Goal: Transaction & Acquisition: Book appointment/travel/reservation

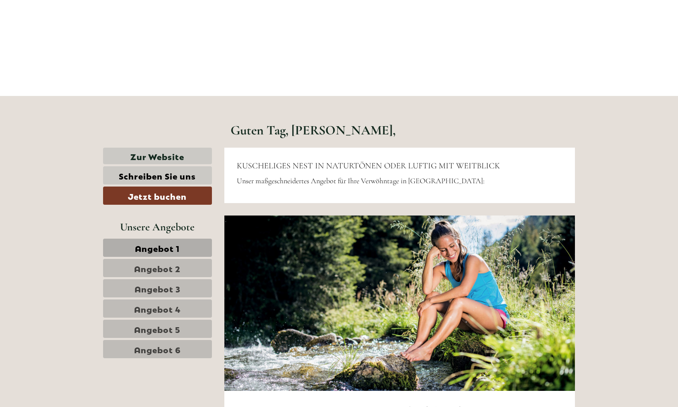
scroll to position [241, 0]
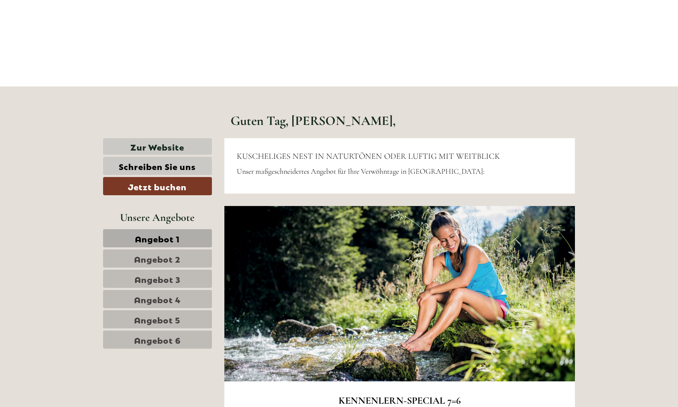
click at [155, 255] on span "Angebot 2" at bounding box center [157, 259] width 46 height 12
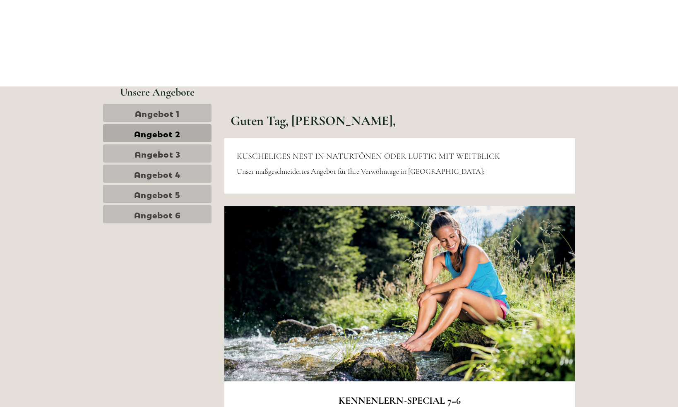
scroll to position [734, 0]
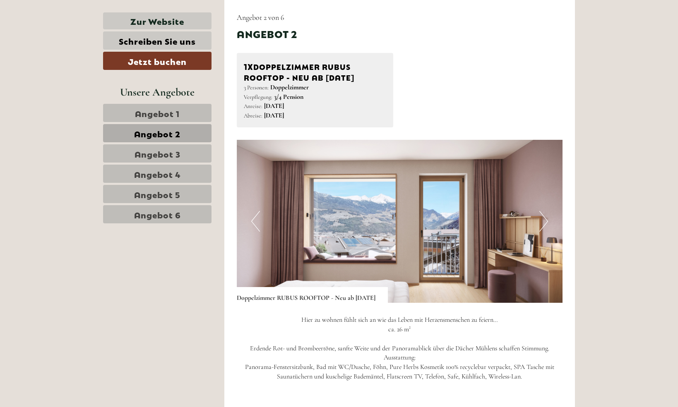
click at [157, 148] on span "Angebot 3" at bounding box center [158, 154] width 46 height 12
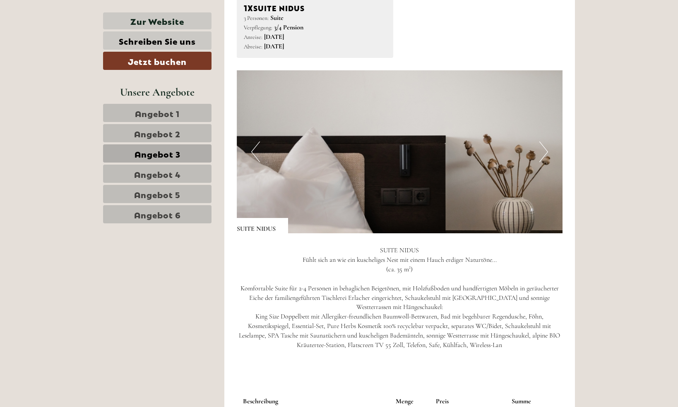
scroll to position [796, 0]
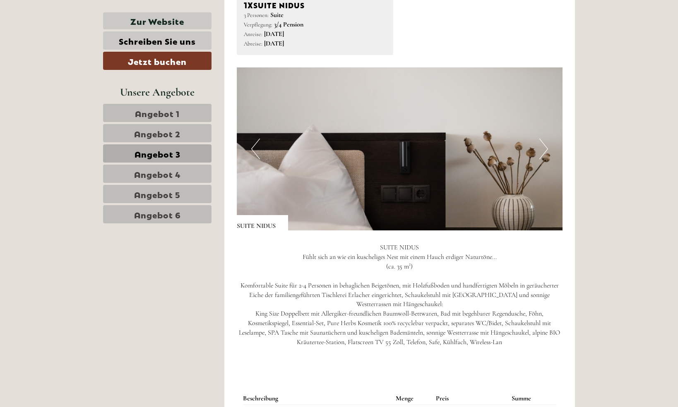
click at [175, 110] on span "Angebot 1" at bounding box center [157, 113] width 45 height 12
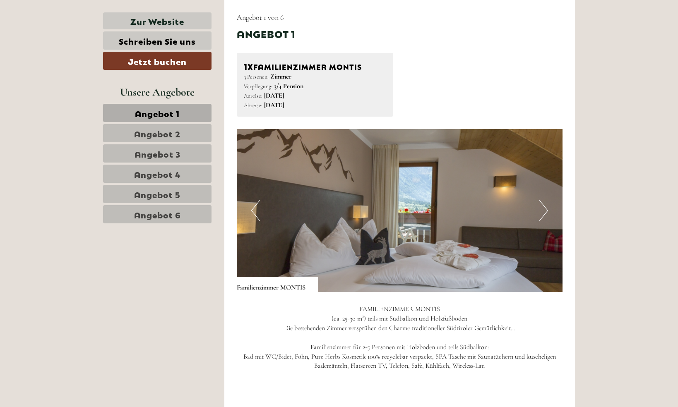
click at [542, 214] on button "Next" at bounding box center [543, 210] width 9 height 21
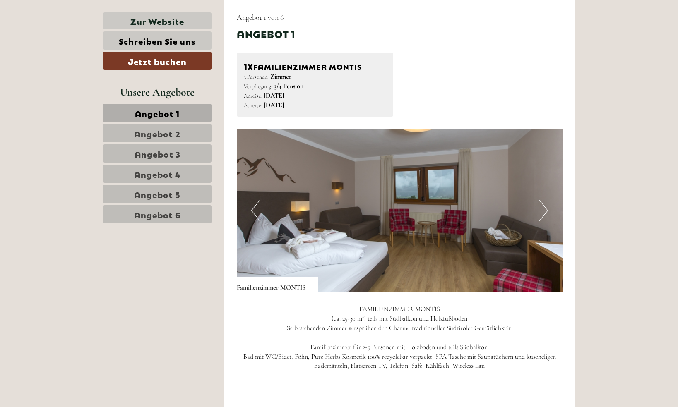
click at [543, 213] on button "Next" at bounding box center [543, 210] width 9 height 21
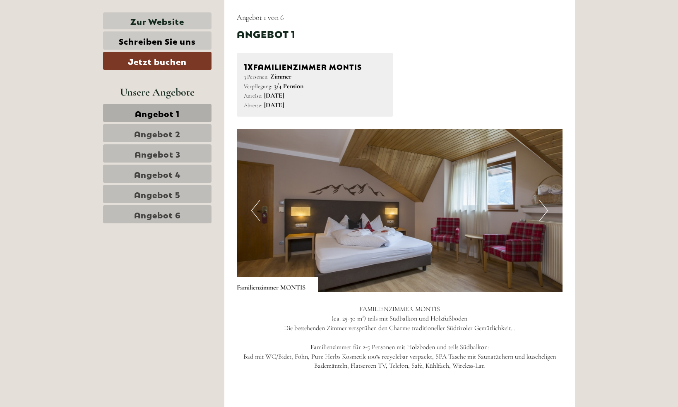
click at [543, 213] on button "Next" at bounding box center [543, 210] width 9 height 21
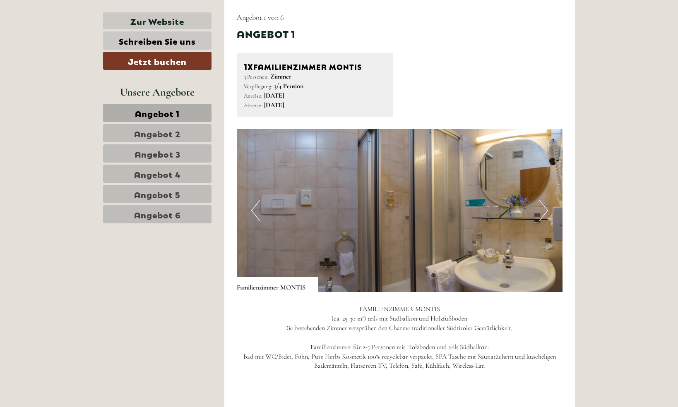
click at [544, 210] on button "Next" at bounding box center [543, 210] width 9 height 21
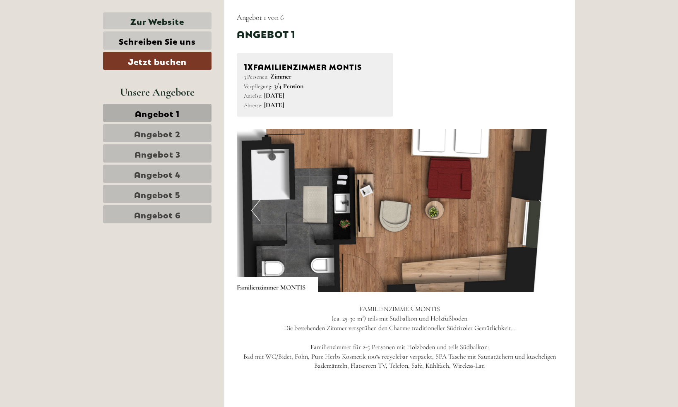
click at [544, 210] on button "Next" at bounding box center [543, 210] width 9 height 21
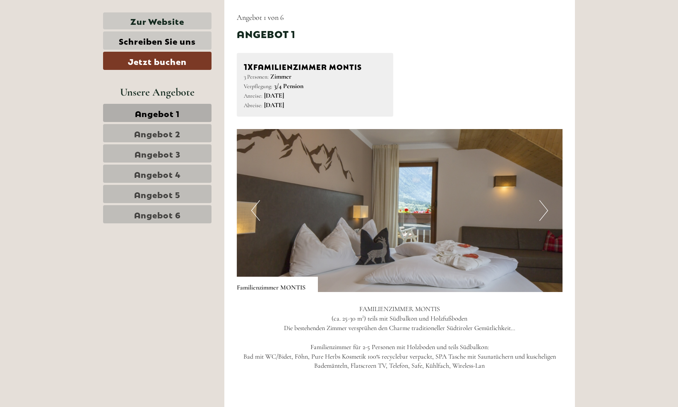
click at [544, 210] on button "Next" at bounding box center [543, 210] width 9 height 21
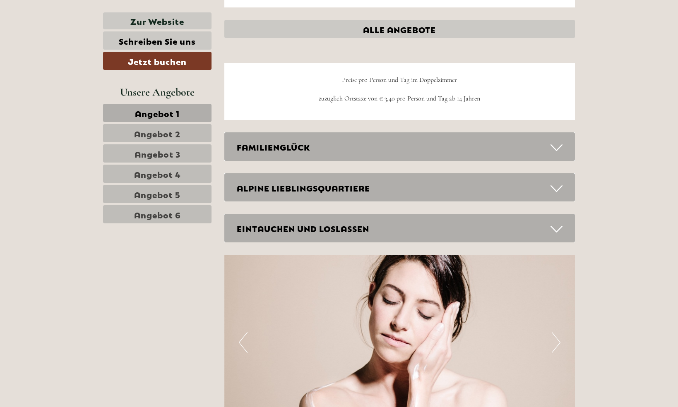
scroll to position [1302, 0]
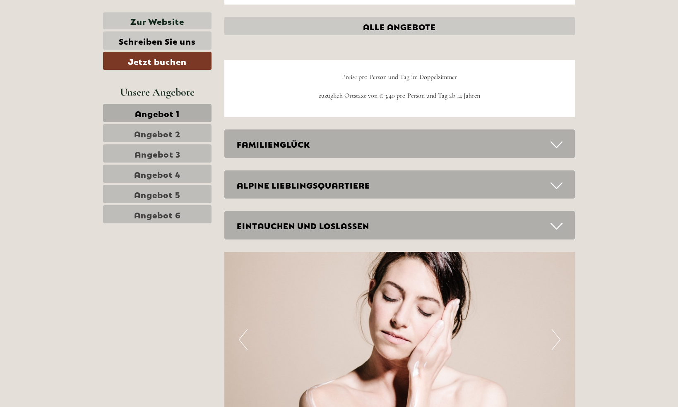
click at [333, 151] on div "FAMILIENGLÜCK" at bounding box center [399, 144] width 351 height 29
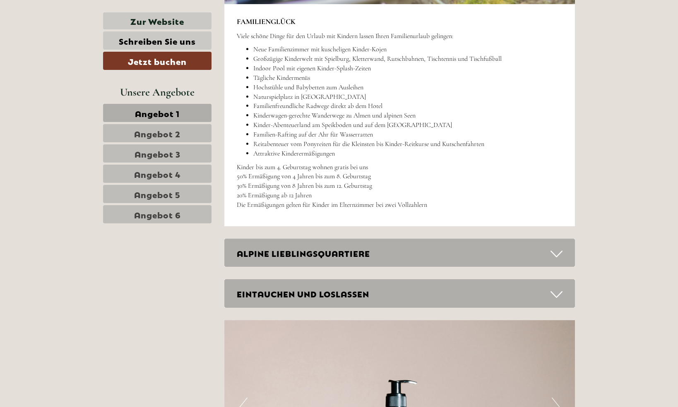
scroll to position [1774, 0]
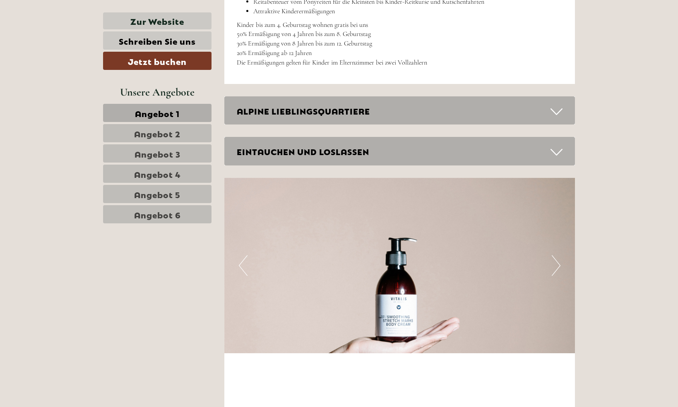
click at [336, 126] on div "KUSCHELIGES NEST IN NATURTÖNEN ODER LUFTIG MIT WEITBLICK Unser maßgeschneiderte…" at bounding box center [399, 129] width 363 height 3048
click at [336, 115] on div "ALPINE LIEBLINGSQUARTIERE" at bounding box center [399, 110] width 351 height 29
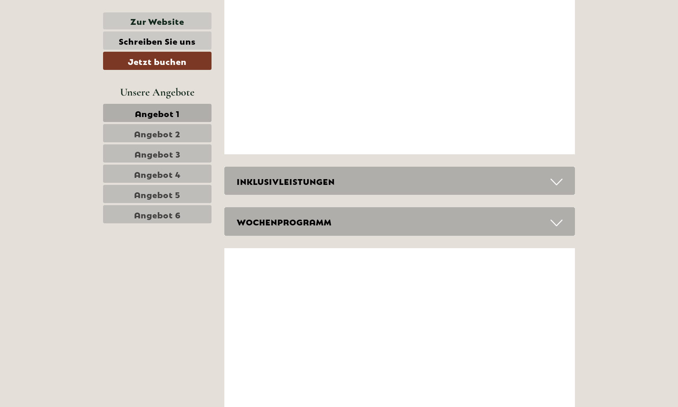
scroll to position [2880, 0]
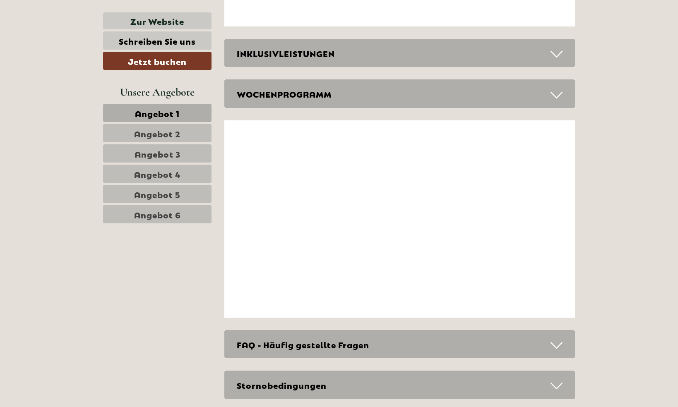
click at [337, 53] on div "INKLUSIVLEISTUNGEN" at bounding box center [399, 53] width 351 height 29
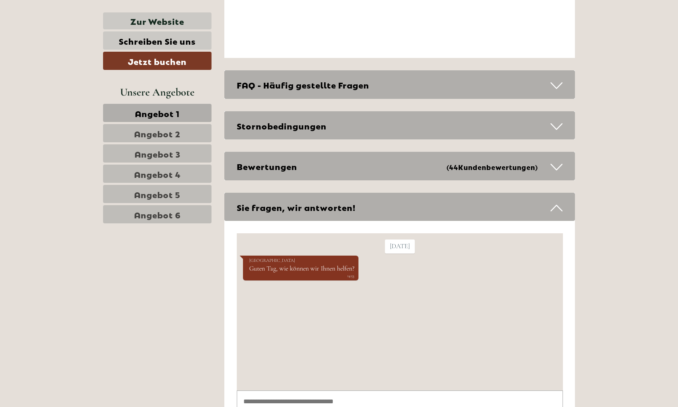
scroll to position [3549, 0]
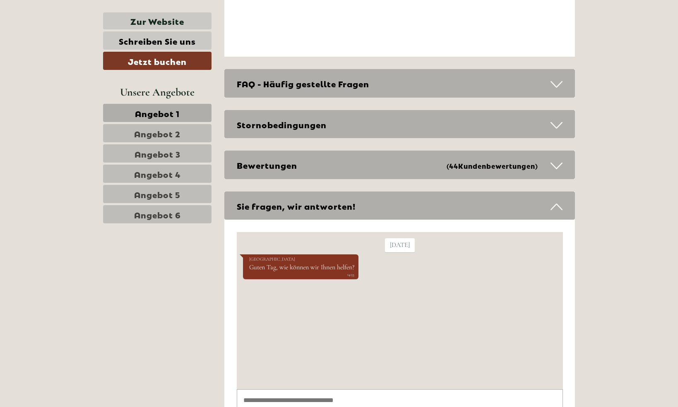
click at [338, 76] on div "FAQ - Häufig gestellte Fragen" at bounding box center [399, 83] width 351 height 29
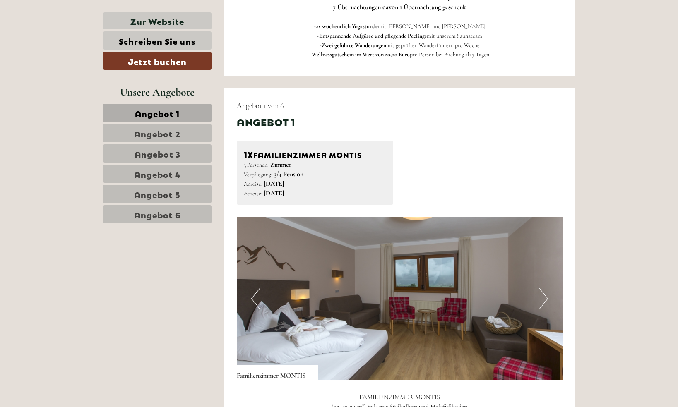
scroll to position [647, 0]
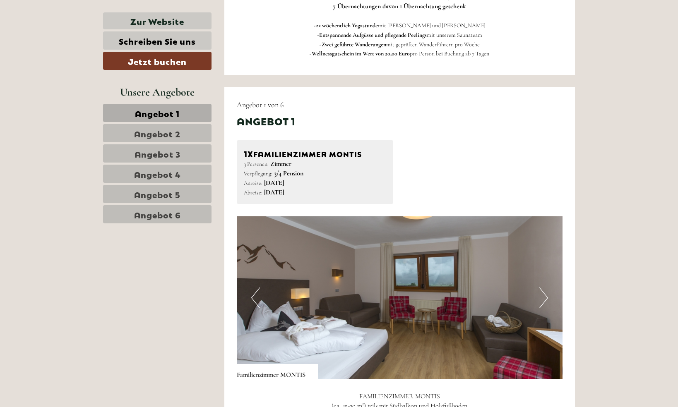
drag, startPoint x: 264, startPoint y: 183, endPoint x: 370, endPoint y: 203, distance: 108.2
click at [370, 203] on div "1x Familienzimmer MONTIS 3 Personen: Zimmer Verpflegung: 3/4 Pension Anreise: […" at bounding box center [315, 172] width 157 height 64
click at [346, 195] on div "Anreise: [DATE] Abreise: [GEOGRAPHIC_DATA][DATE]" at bounding box center [315, 187] width 143 height 19
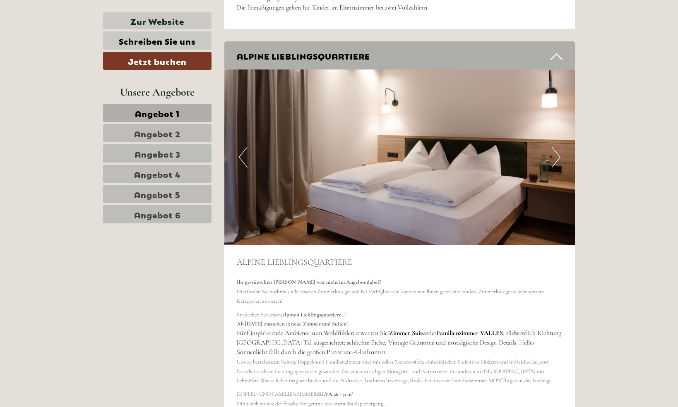
scroll to position [1837, 0]
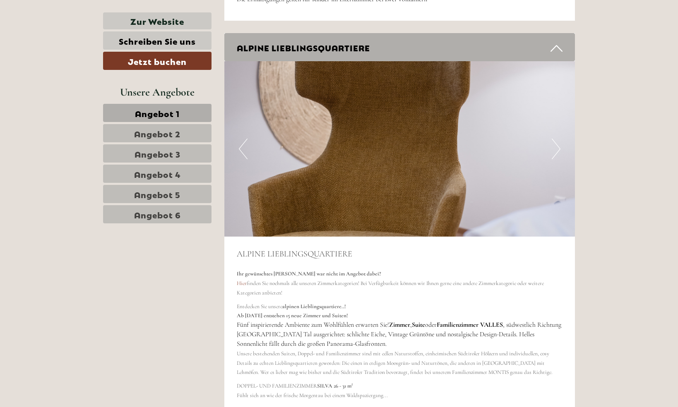
click at [558, 146] on button "Next" at bounding box center [556, 149] width 9 height 21
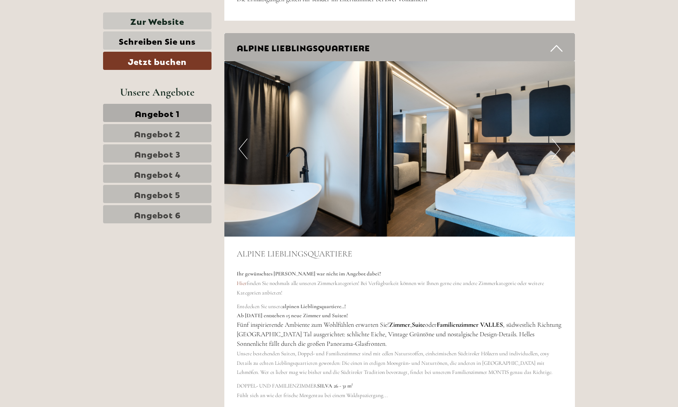
click at [558, 146] on button "Next" at bounding box center [556, 149] width 9 height 21
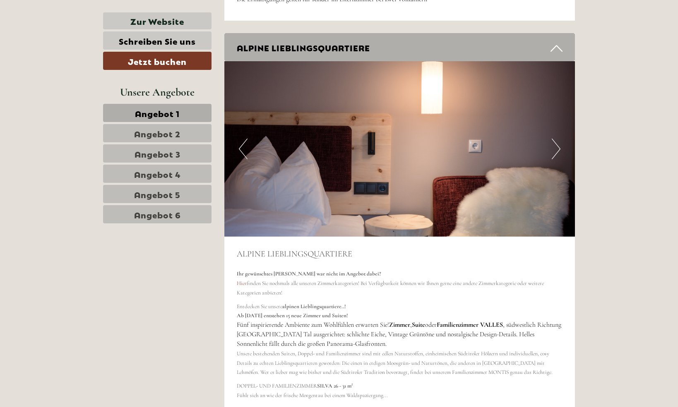
click at [247, 149] on button "Previous" at bounding box center [243, 149] width 9 height 21
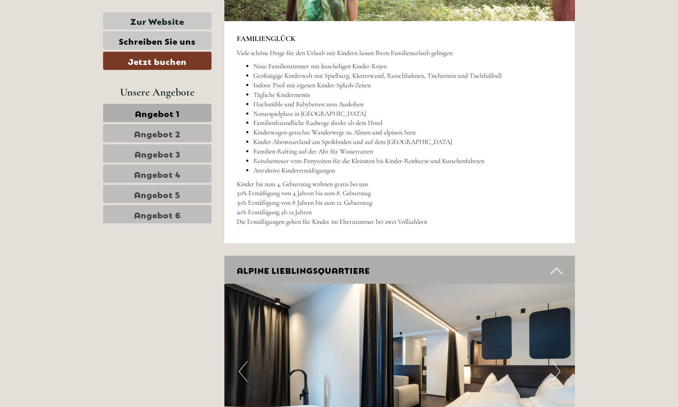
click at [157, 135] on span "Angebot 2" at bounding box center [157, 134] width 46 height 12
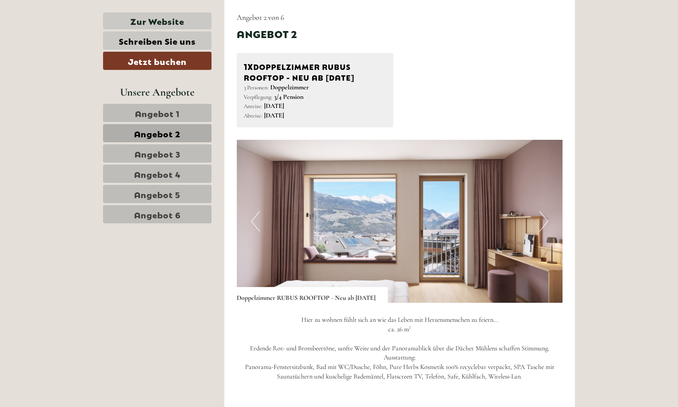
click at [538, 226] on img at bounding box center [400, 221] width 326 height 163
click at [546, 219] on button "Next" at bounding box center [543, 221] width 9 height 21
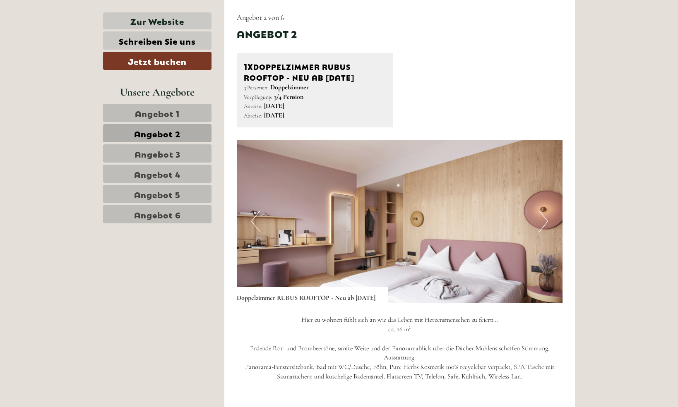
click at [546, 219] on button "Next" at bounding box center [543, 221] width 9 height 21
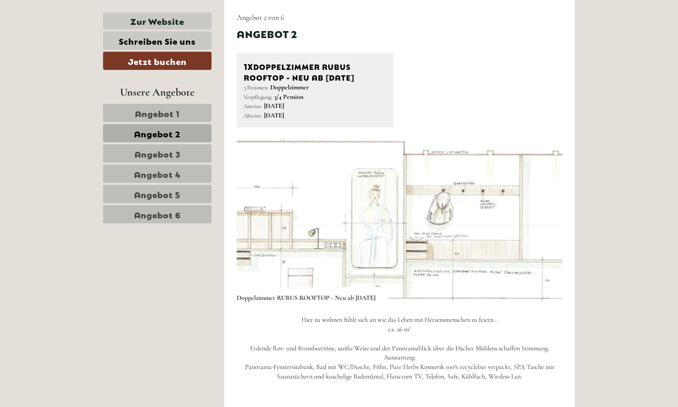
click at [546, 219] on button "Next" at bounding box center [543, 221] width 9 height 21
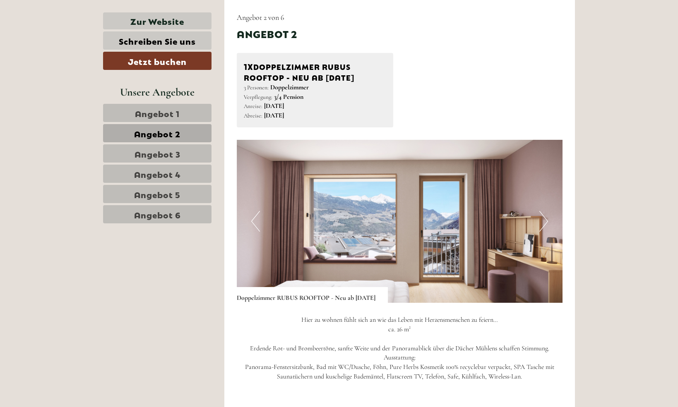
click at [546, 219] on button "Next" at bounding box center [543, 221] width 9 height 21
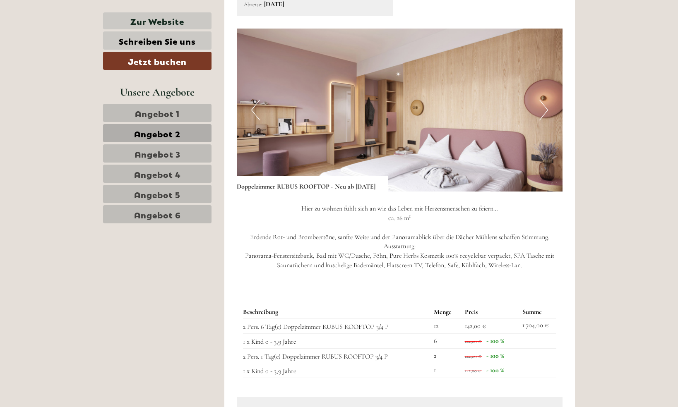
scroll to position [846, 0]
drag, startPoint x: 376, startPoint y: 325, endPoint x: 391, endPoint y: 325, distance: 15.7
click at [391, 325] on td "2 Pers. 6 Tag(e) Doppelzimmer RUBUS ROOFTOP 3/4 P" at bounding box center [337, 325] width 188 height 15
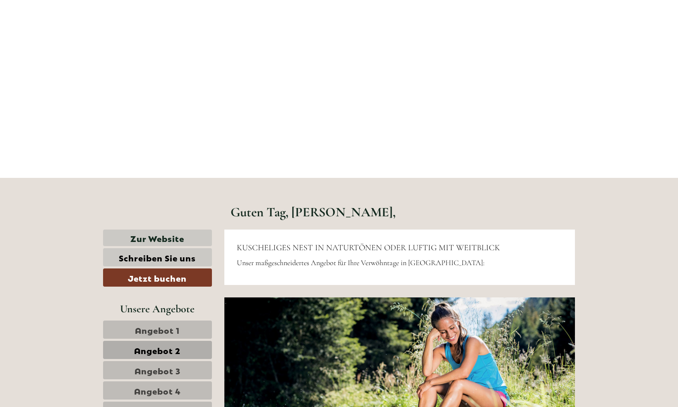
scroll to position [234, 0]
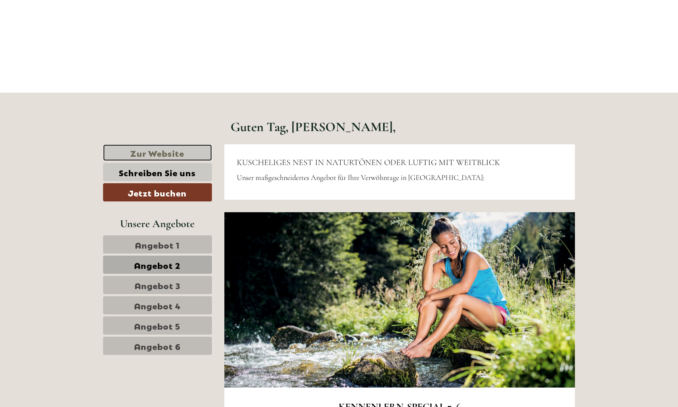
click at [149, 153] on link "Zur Website" at bounding box center [157, 152] width 109 height 17
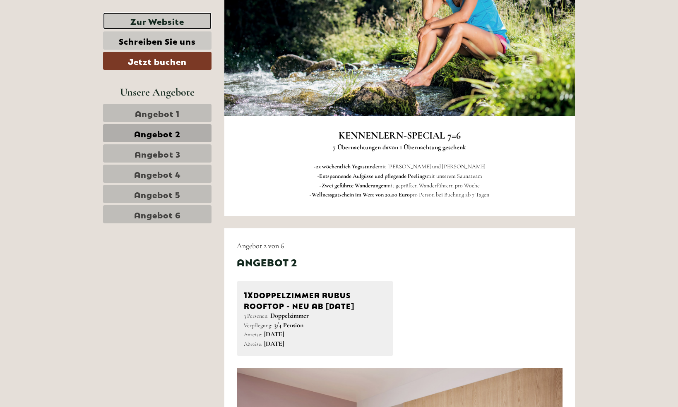
scroll to position [515, 0]
